Goal: Communication & Community: Answer question/provide support

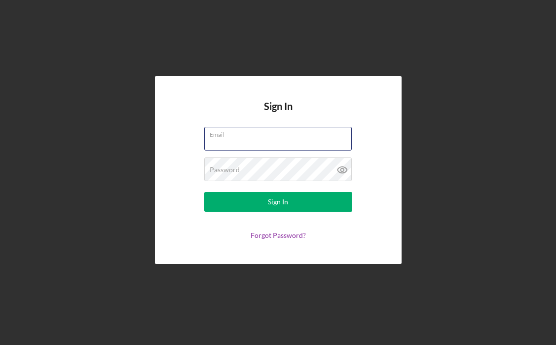
type input "[EMAIL_ADDRESS][DOMAIN_NAME]"
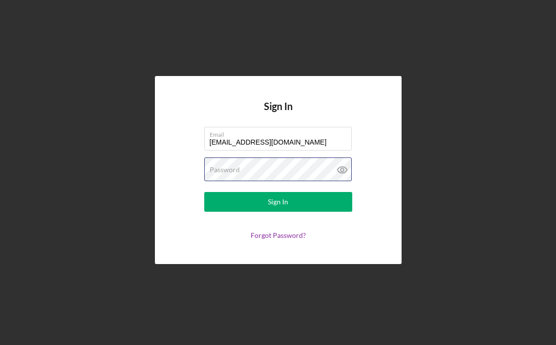
click at [278, 202] on button "Sign In" at bounding box center [278, 202] width 148 height 20
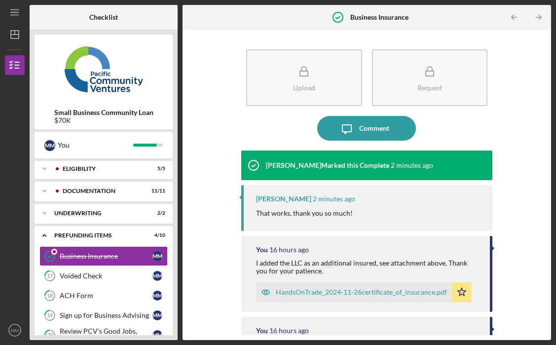
scroll to position [3, 0]
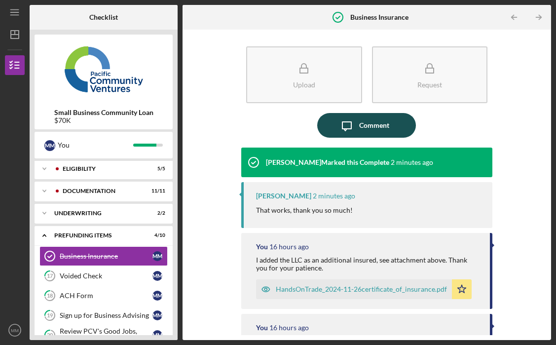
click at [361, 124] on div "Comment" at bounding box center [374, 125] width 30 height 25
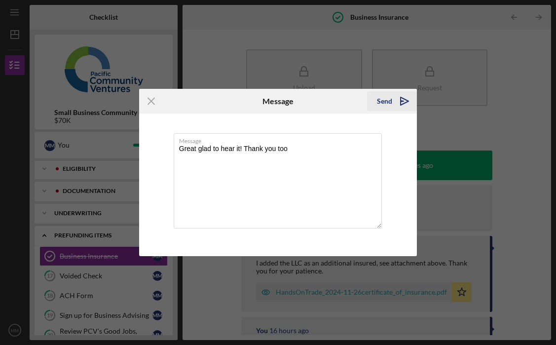
type textarea "Great glad to hear it! Thank you too"
click at [380, 99] on div "Send" at bounding box center [384, 101] width 15 height 20
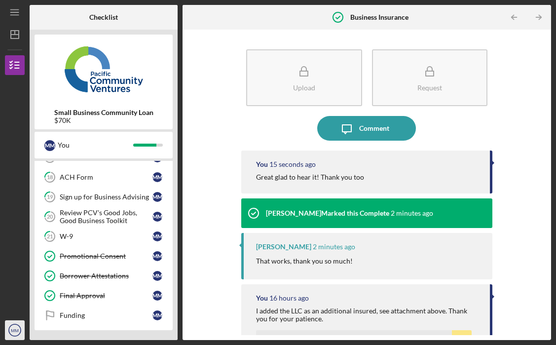
click at [13, 330] on text "MM" at bounding box center [15, 329] width 8 height 5
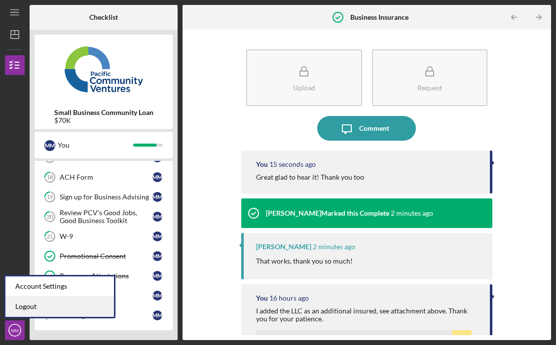
click at [24, 308] on link "Logout" at bounding box center [59, 306] width 108 height 20
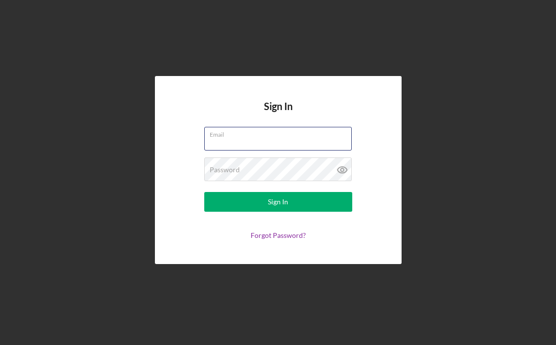
type input "[EMAIL_ADDRESS][DOMAIN_NAME]"
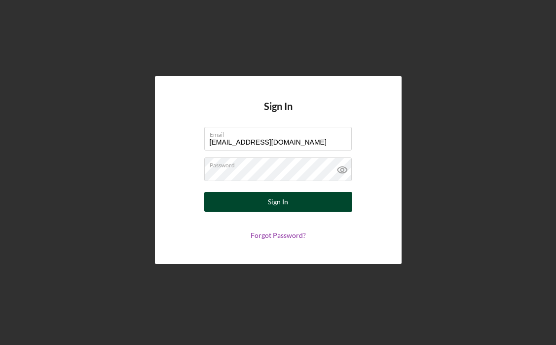
click at [314, 201] on button "Sign In" at bounding box center [278, 202] width 148 height 20
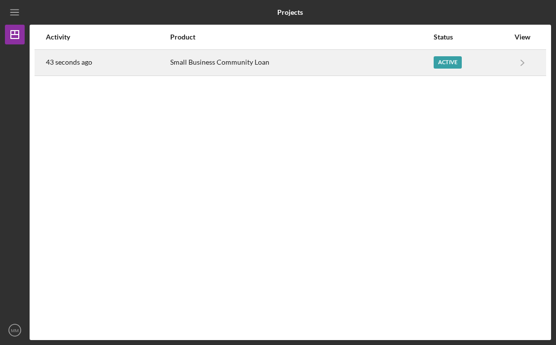
click at [414, 60] on div "Small Business Community Loan" at bounding box center [301, 62] width 262 height 25
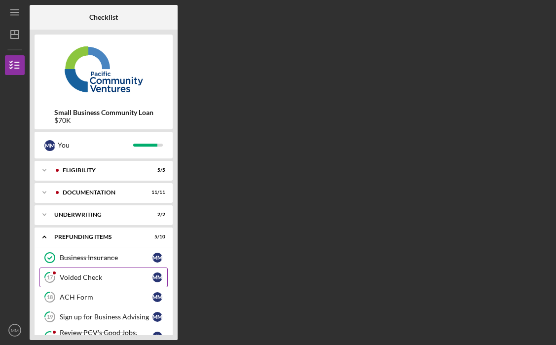
click at [120, 277] on div "Voided Check" at bounding box center [106, 277] width 93 height 8
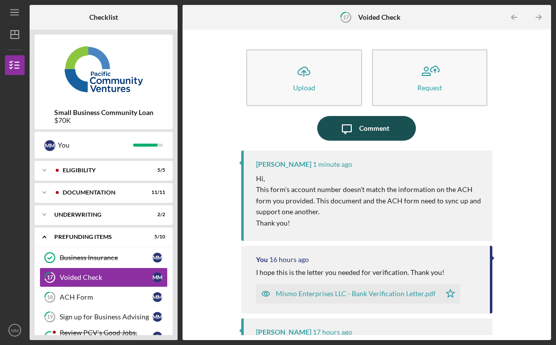
click at [376, 128] on div "Comment" at bounding box center [374, 128] width 30 height 25
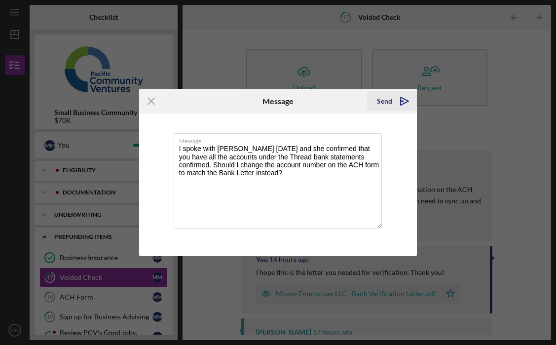
type textarea "I spoke with [PERSON_NAME] [DATE] and she confirmed that you have all the accou…"
click at [395, 98] on icon "Icon/icon-invite-send" at bounding box center [404, 101] width 25 height 25
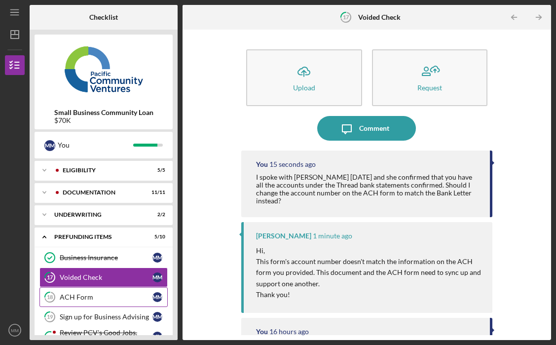
click at [80, 298] on div "ACH Form" at bounding box center [106, 297] width 93 height 8
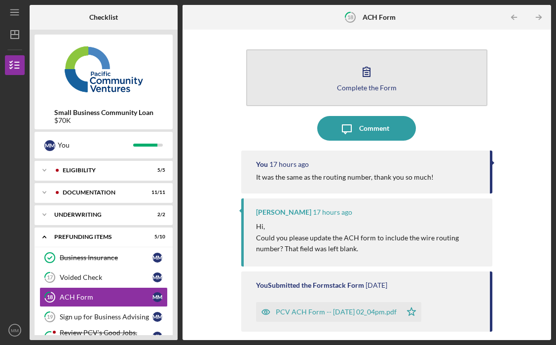
click at [356, 80] on icon "button" at bounding box center [366, 71] width 25 height 25
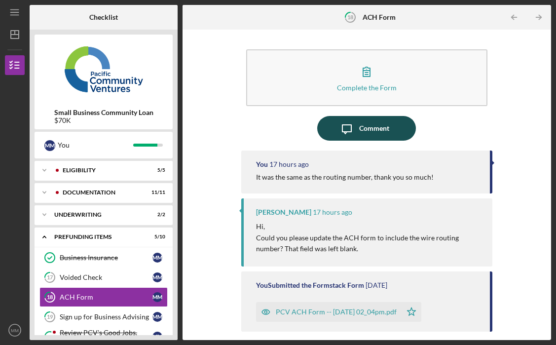
click at [371, 125] on div "Comment" at bounding box center [374, 128] width 30 height 25
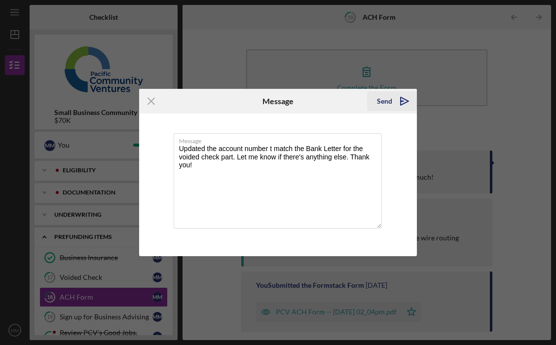
type textarea "Updated the account number t match the Bank Letter for the voided check part. L…"
click at [388, 104] on div "Send" at bounding box center [384, 101] width 15 height 20
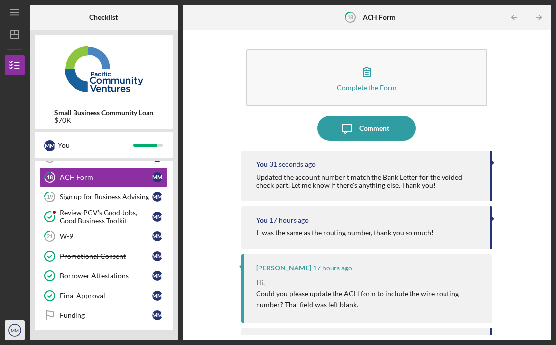
click at [15, 329] on text "MM" at bounding box center [15, 329] width 8 height 5
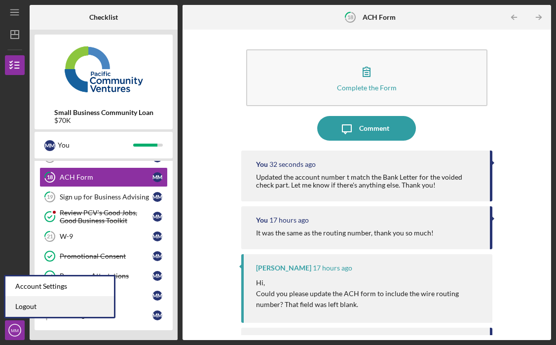
click at [15, 311] on link "Logout" at bounding box center [59, 306] width 108 height 20
